Goal: Task Accomplishment & Management: Complete application form

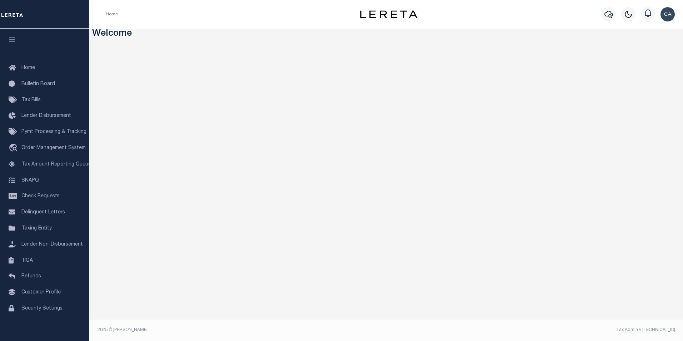
click at [160, 28] on div "Home Profile Sign out" at bounding box center [386, 14] width 594 height 29
click at [55, 294] on span "Customer Profile" at bounding box center [40, 292] width 39 height 5
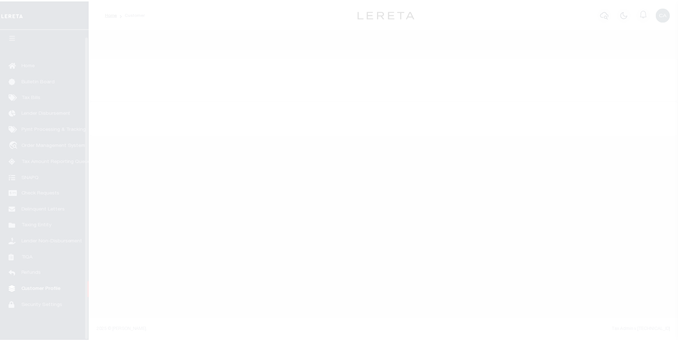
scroll to position [7, 0]
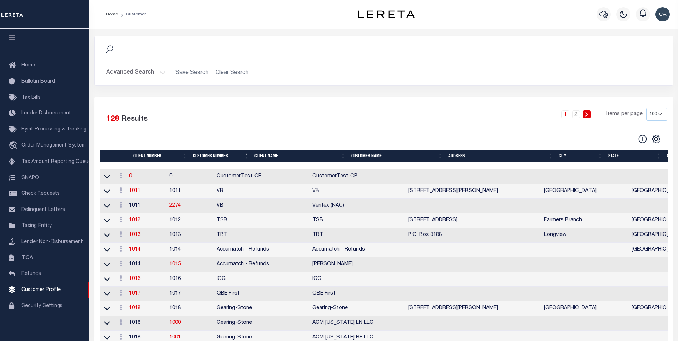
click at [131, 68] on button "Advanced Search" at bounding box center [135, 73] width 59 height 14
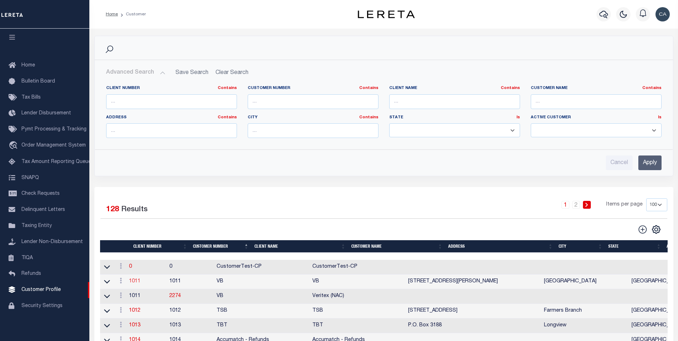
click at [138, 282] on link "1011" at bounding box center [134, 281] width 11 height 5
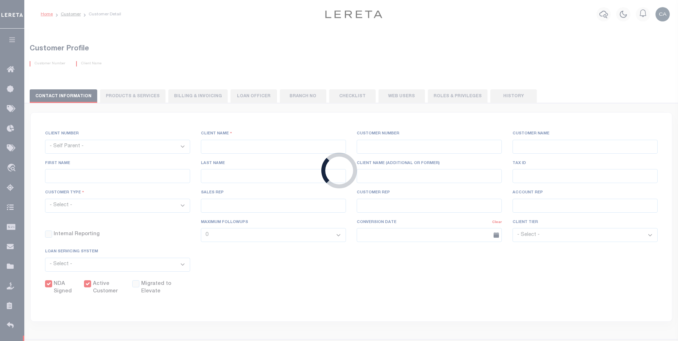
select select
type input "VB"
type input "1011"
type input "VB"
type input "Guy"
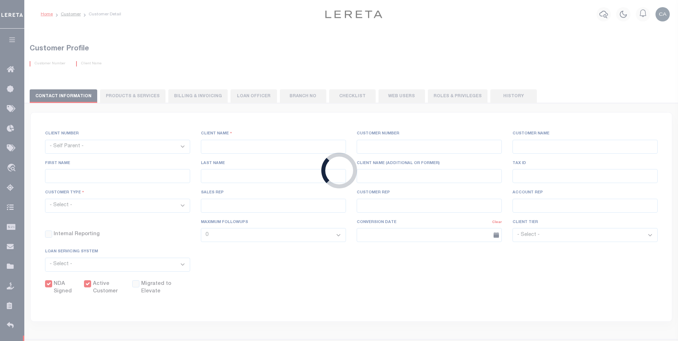
type input "[GEOGRAPHIC_DATA]"
select select "Mixed Portfolio"
type input "[PERSON_NAME]"
type input "[DATE]"
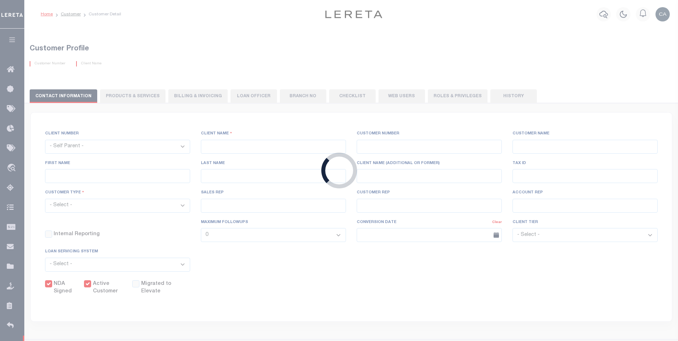
select select "Tier 3"
checkbox input "true"
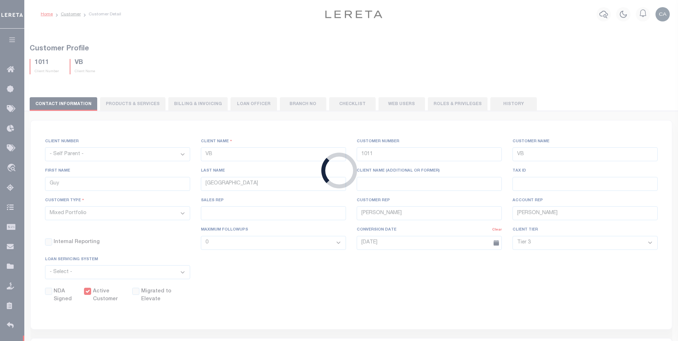
select select "2296"
type input "SOMERCOR 504, INC"
type input "99127"
type input "SOMERCOR 504, INC"
type input "COMMERCIAL PORTFOLIO"
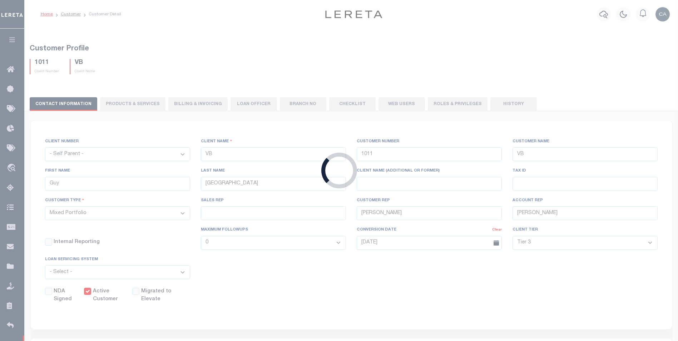
type input "INS1"
type input "CUSTOMER SERVICE"
type input "[DATE]"
select select
checkbox input "false"
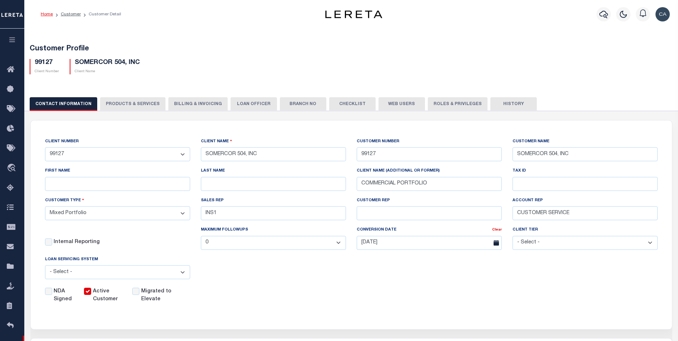
click at [144, 104] on button "PRODUCTS & SERVICES" at bounding box center [132, 104] width 65 height 14
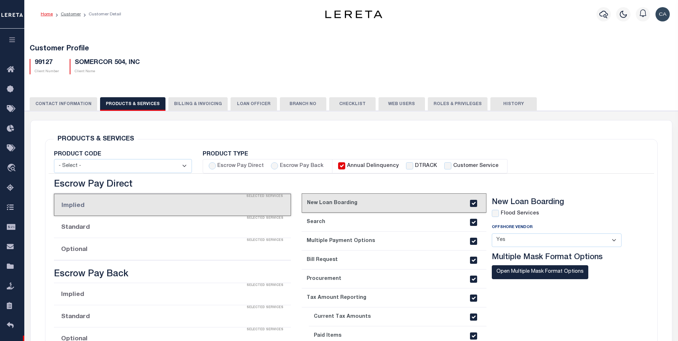
radio input "true"
checkbox input "true"
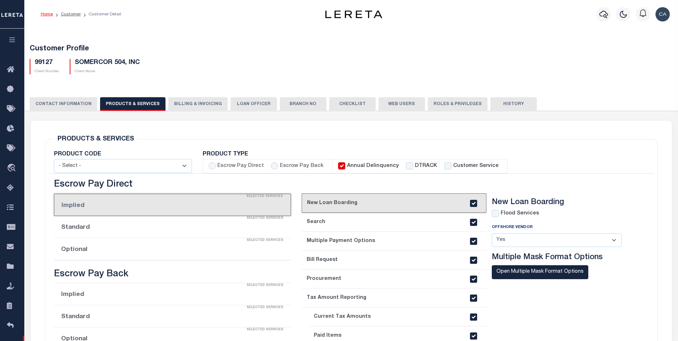
checkbox input "true"
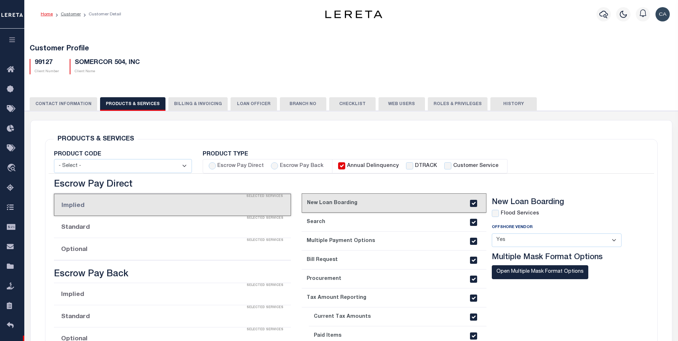
checkbox input "true"
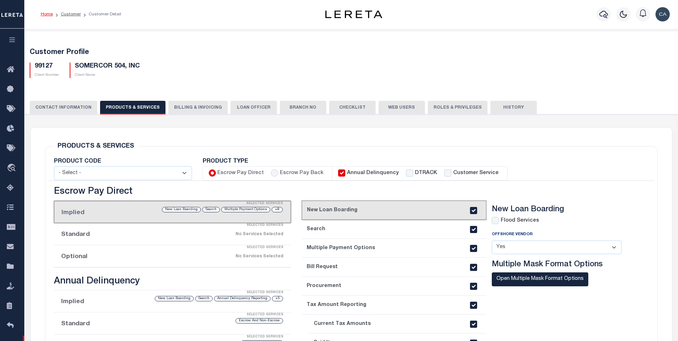
click at [516, 222] on label "Flood Services" at bounding box center [520, 221] width 38 height 8
click at [500, 220] on div "Flood Services" at bounding box center [515, 221] width 47 height 8
click at [497, 222] on input "checkbox" at bounding box center [495, 220] width 7 height 7
checkbox input "true"
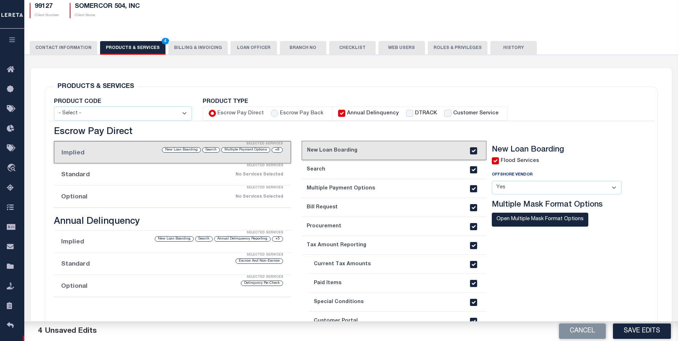
scroll to position [71, 0]
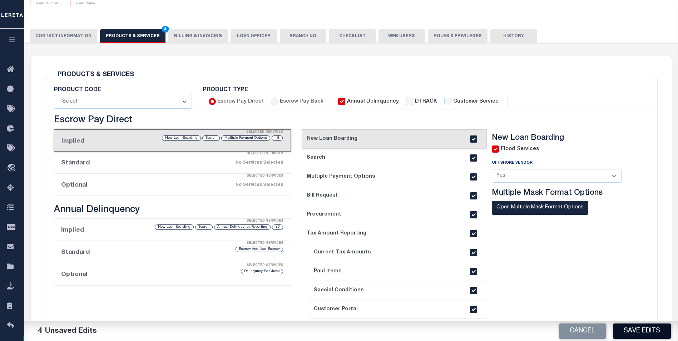
click at [636, 325] on button "Save Edits" at bounding box center [642, 330] width 58 height 15
